Goal: Information Seeking & Learning: Learn about a topic

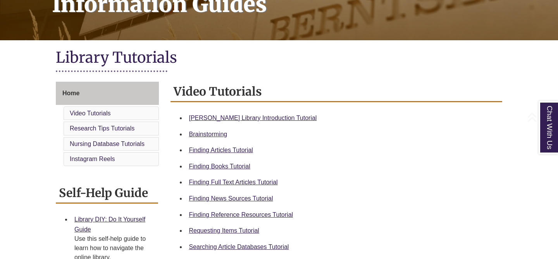
scroll to position [136, 0]
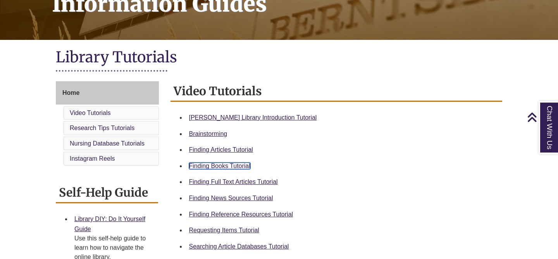
click at [232, 167] on link "Finding Books Tutorial" at bounding box center [219, 166] width 61 height 7
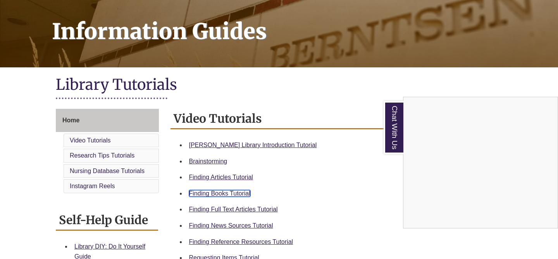
scroll to position [112, 0]
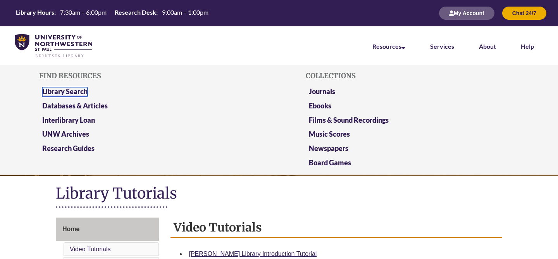
click at [62, 88] on link "Library Search" at bounding box center [64, 92] width 45 height 10
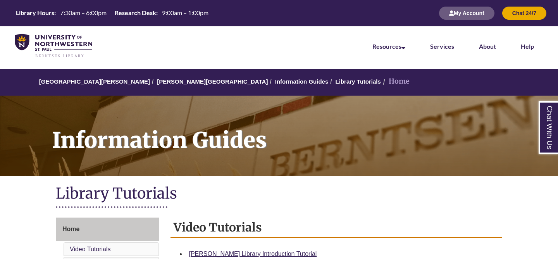
scroll to position [112, 0]
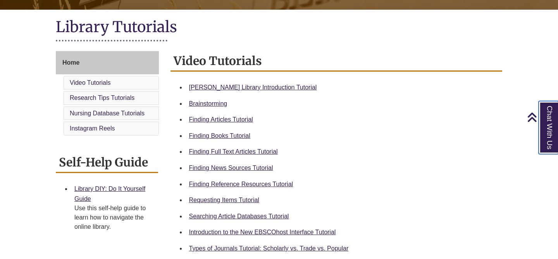
scroll to position [174, 0]
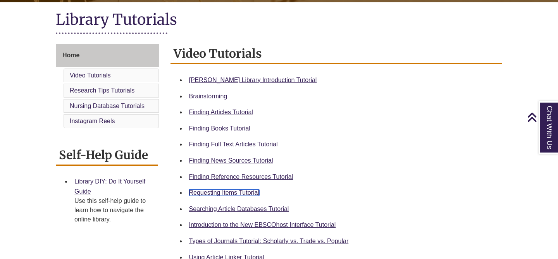
click at [248, 192] on link "Requesting Items Tutorial" at bounding box center [224, 192] width 70 height 7
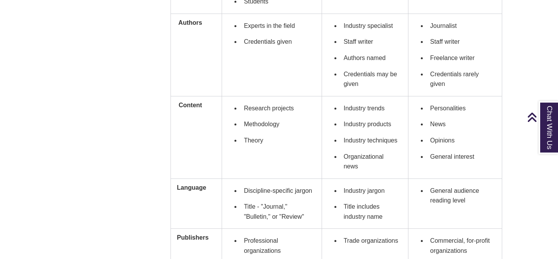
scroll to position [499, 0]
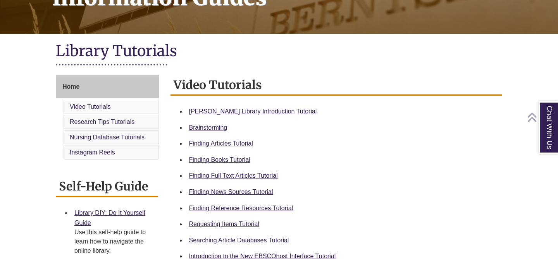
scroll to position [143, 0]
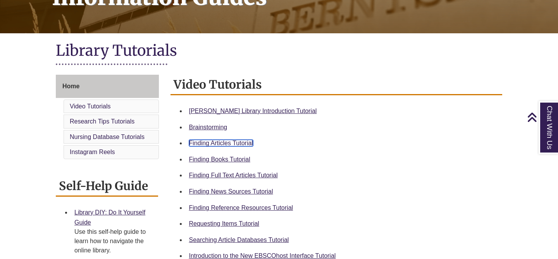
click at [232, 143] on link "Finding Articles Tutorial" at bounding box center [221, 143] width 64 height 7
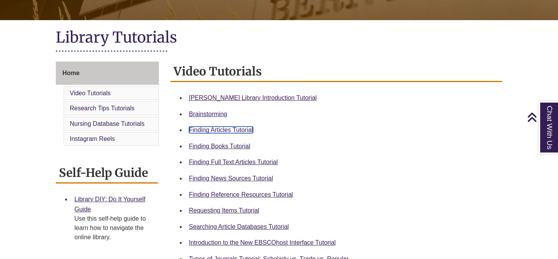
click at [221, 132] on link "Finding Articles Tutorial" at bounding box center [221, 130] width 64 height 7
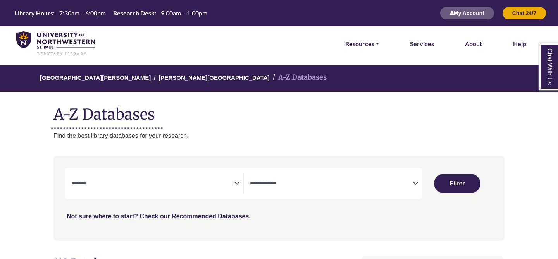
select select "Database Subject Filter"
select select "Database Types Filter"
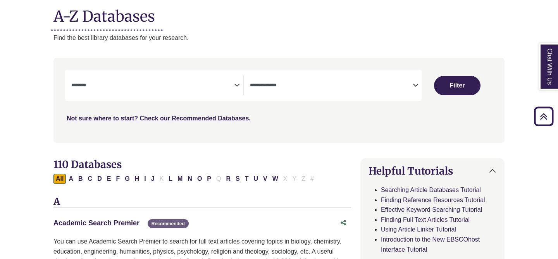
scroll to position [99, 0]
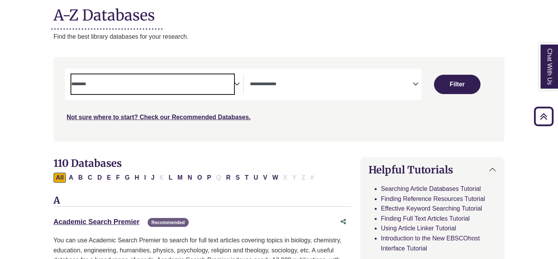
click at [180, 84] on textarea "Search" at bounding box center [152, 85] width 163 height 6
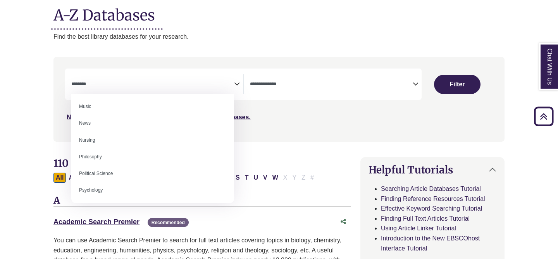
scroll to position [555, 0]
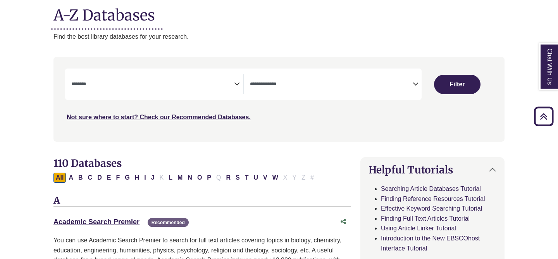
click at [143, 175] on button "I" at bounding box center [145, 178] width 6 height 10
select select "Database Subject Filter"
select select "Database Types Filter"
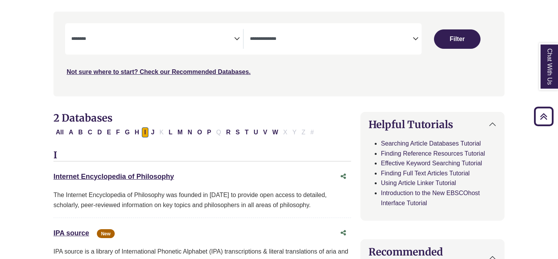
scroll to position [146, 0]
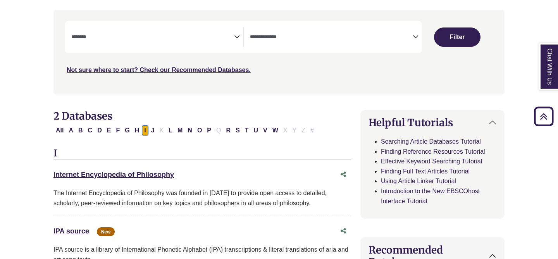
click at [242, 34] on div "**********" at bounding box center [157, 37] width 172 height 20
click at [239, 34] on icon "Search filters" at bounding box center [237, 36] width 6 height 12
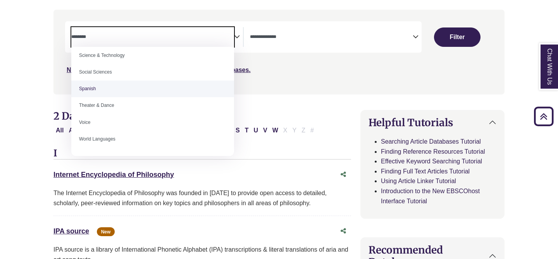
scroll to position [689, 0]
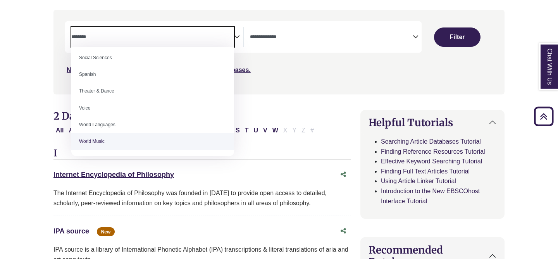
click at [187, 193] on div "The Internet Encyclopedia of Philosophy was founded in 1995 to provide open acc…" at bounding box center [201, 198] width 297 height 20
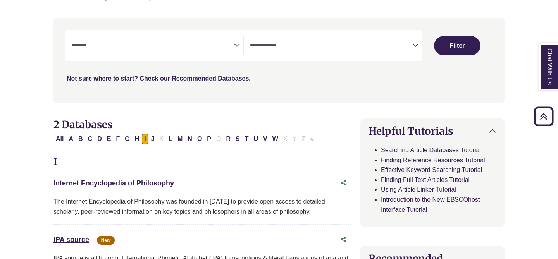
scroll to position [134, 0]
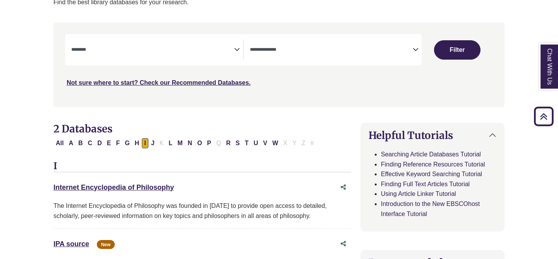
click at [236, 47] on icon "Search filters" at bounding box center [237, 49] width 6 height 12
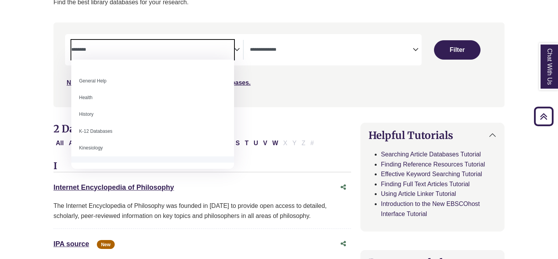
scroll to position [324, 0]
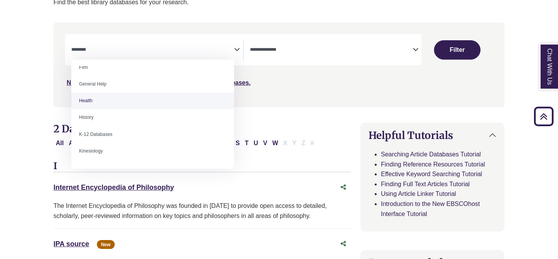
select select "*****"
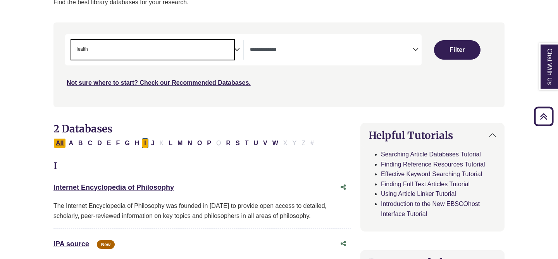
click at [62, 144] on button "All" at bounding box center [59, 143] width 12 height 10
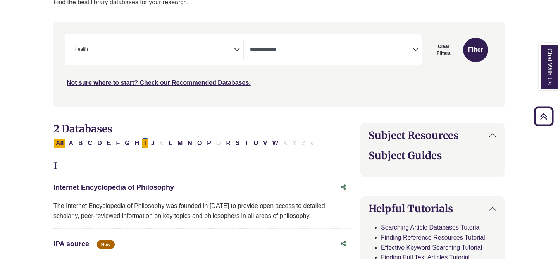
select select "Database Types Filter"
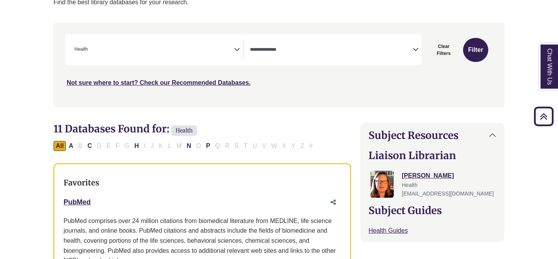
click at [293, 49] on textarea "Search" at bounding box center [331, 50] width 163 height 6
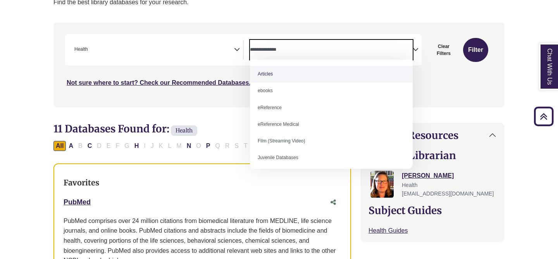
click at [293, 49] on textarea "Search" at bounding box center [331, 50] width 163 height 6
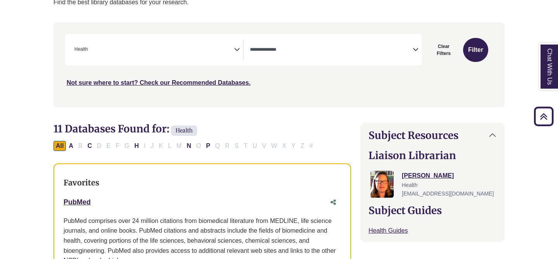
click at [153, 51] on span "× Health" at bounding box center [152, 50] width 163 height 20
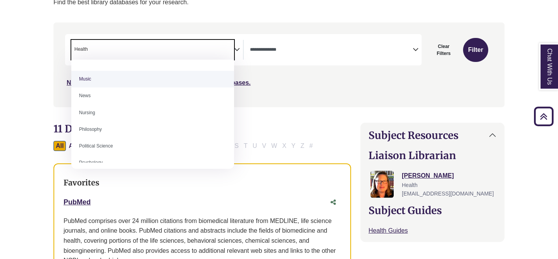
scroll to position [531, 0]
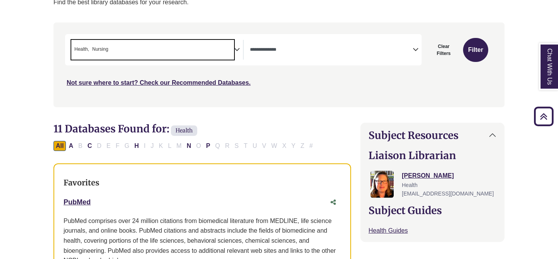
click at [138, 53] on span "× Health × Nursing" at bounding box center [152, 50] width 163 height 20
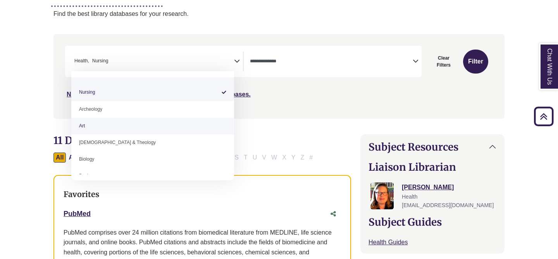
scroll to position [24, 0]
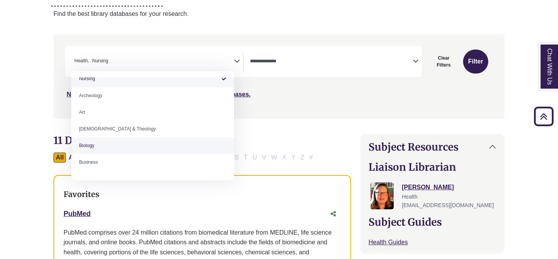
select select "*****"
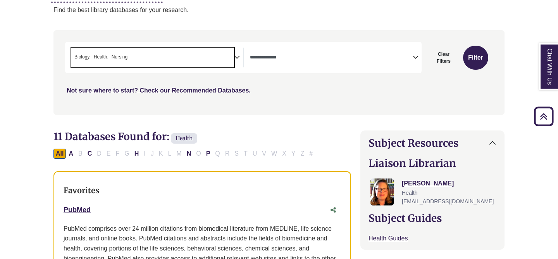
scroll to position [128, 0]
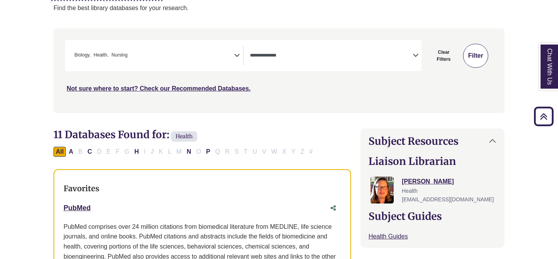
click at [472, 59] on button "Filter" at bounding box center [475, 56] width 25 height 24
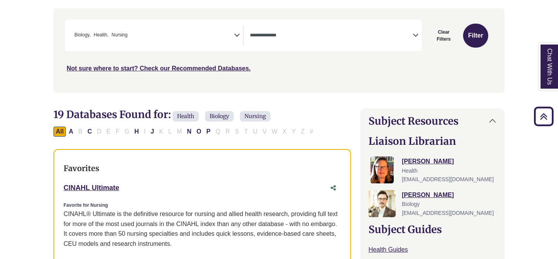
scroll to position [146, 0]
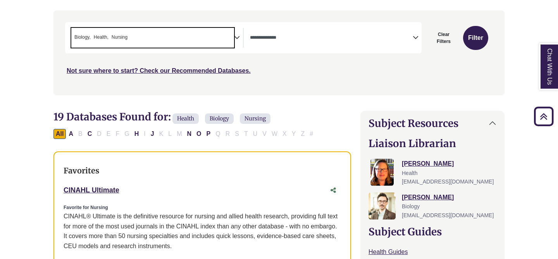
click at [197, 31] on span "× Biology × Health × Nursing" at bounding box center [152, 38] width 163 height 20
click at [477, 36] on button "Filter" at bounding box center [475, 38] width 25 height 24
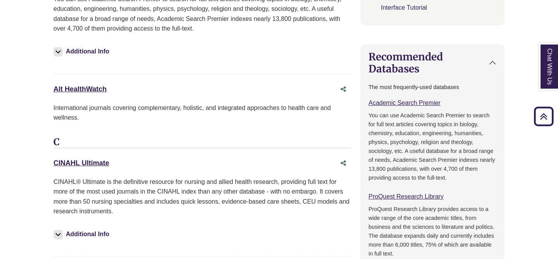
scroll to position [532, 0]
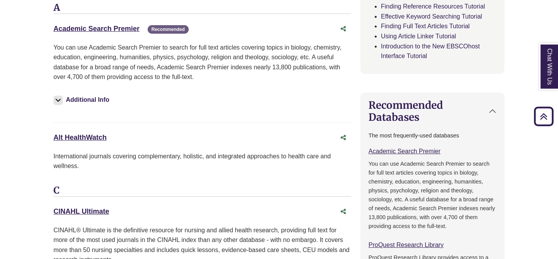
click at [174, 138] on div "Alt HealthWatch This link opens in a new window" at bounding box center [201, 137] width 297 height 15
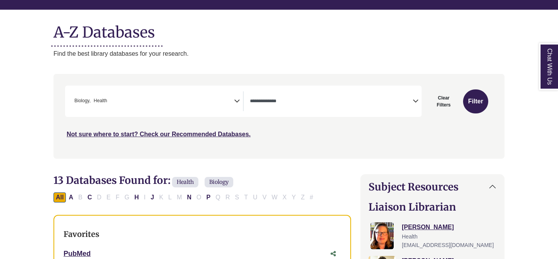
scroll to position [86, 0]
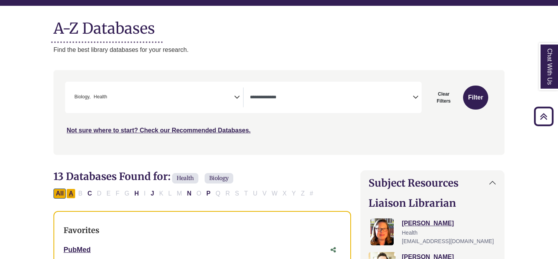
click at [73, 190] on button "A" at bounding box center [70, 194] width 9 height 10
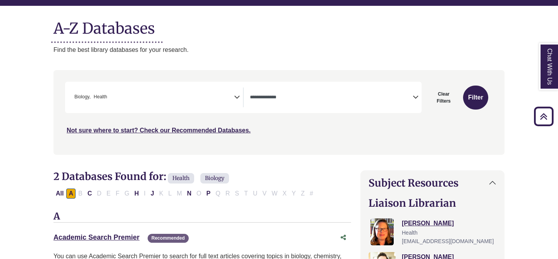
click at [294, 98] on textarea "Search" at bounding box center [331, 98] width 163 height 6
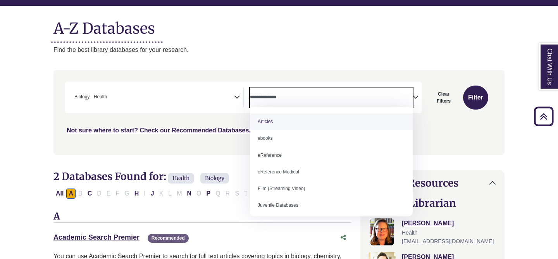
select select "*****"
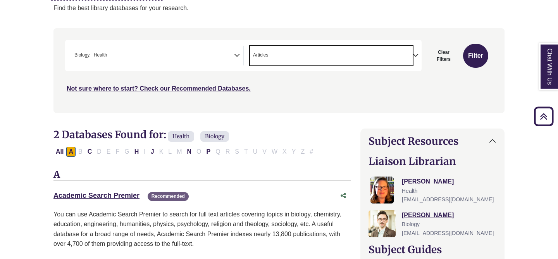
scroll to position [130, 0]
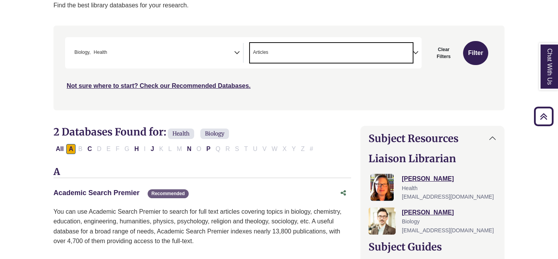
click at [120, 193] on link "Academic Search Premier This link opens in a new window" at bounding box center [96, 193] width 86 height 8
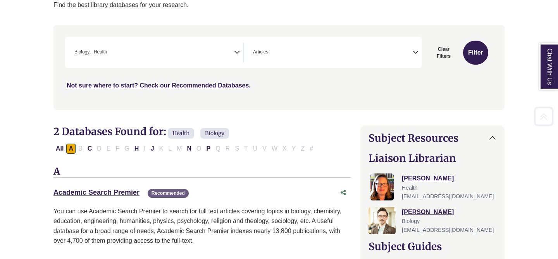
scroll to position [146, 0]
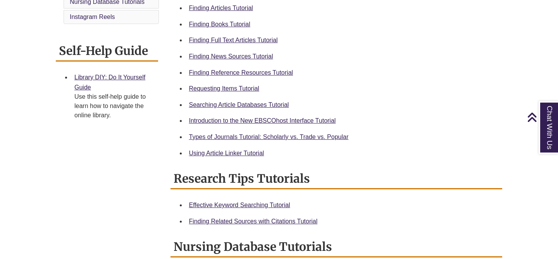
scroll to position [272, 0]
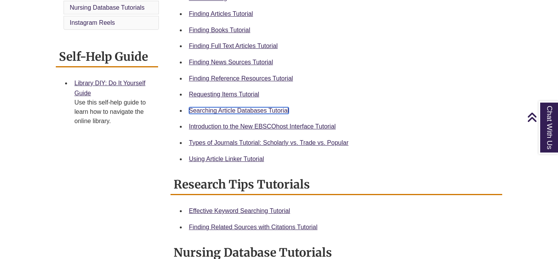
click at [199, 112] on link "Searching Article Databases Tutorial" at bounding box center [239, 110] width 100 height 7
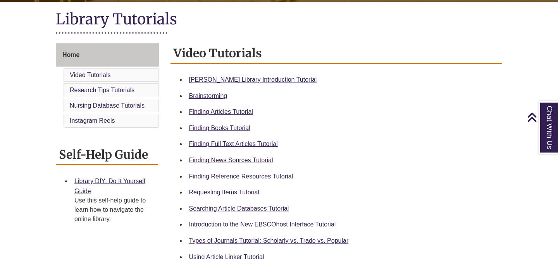
scroll to position [177, 0]
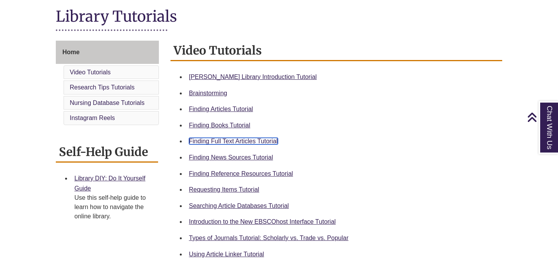
click at [219, 139] on link "Finding Full Text Articles Tutorial" at bounding box center [233, 141] width 89 height 7
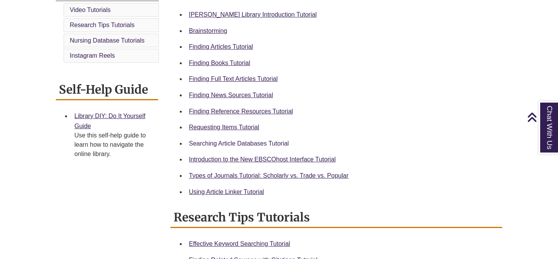
scroll to position [243, 0]
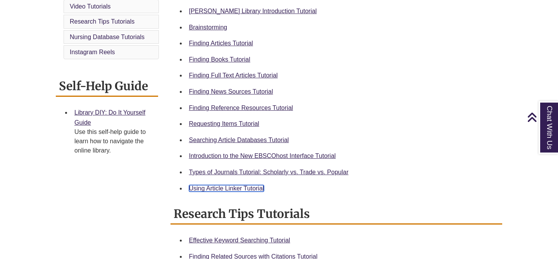
click at [226, 186] on link "Using Article Linker Tutorial" at bounding box center [226, 188] width 75 height 7
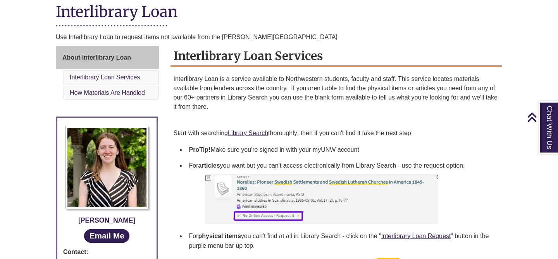
scroll to position [184, 0]
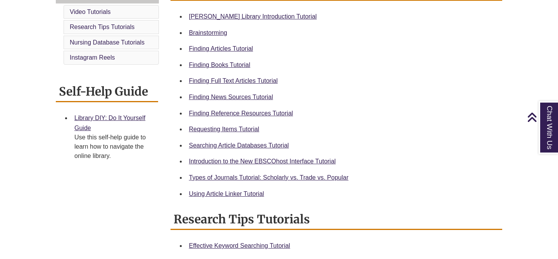
scroll to position [254, 0]
